Goal: Check status: Check status

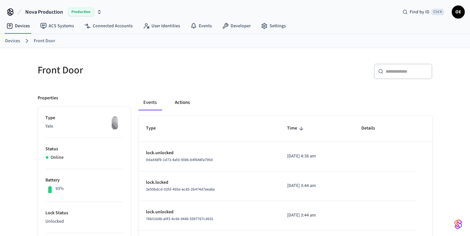
click at [179, 103] on button "Actions" at bounding box center [182, 103] width 25 height 16
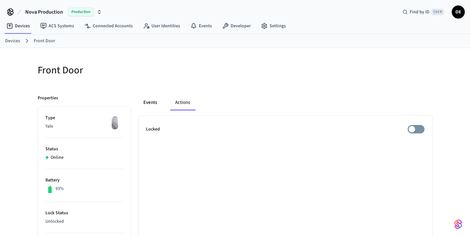
click at [149, 103] on button "Events" at bounding box center [151, 103] width 24 height 16
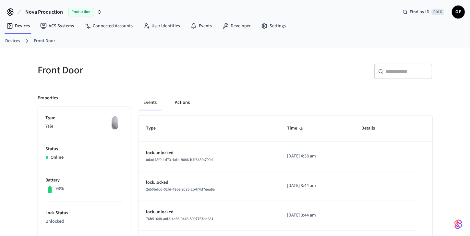
click at [178, 103] on button "Actions" at bounding box center [182, 103] width 25 height 16
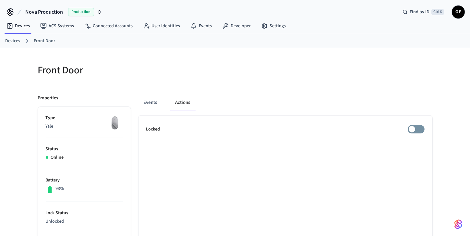
click at [178, 103] on button "Actions" at bounding box center [182, 103] width 25 height 16
click at [144, 101] on button "Events" at bounding box center [151, 103] width 24 height 16
